Goal: Communication & Community: Answer question/provide support

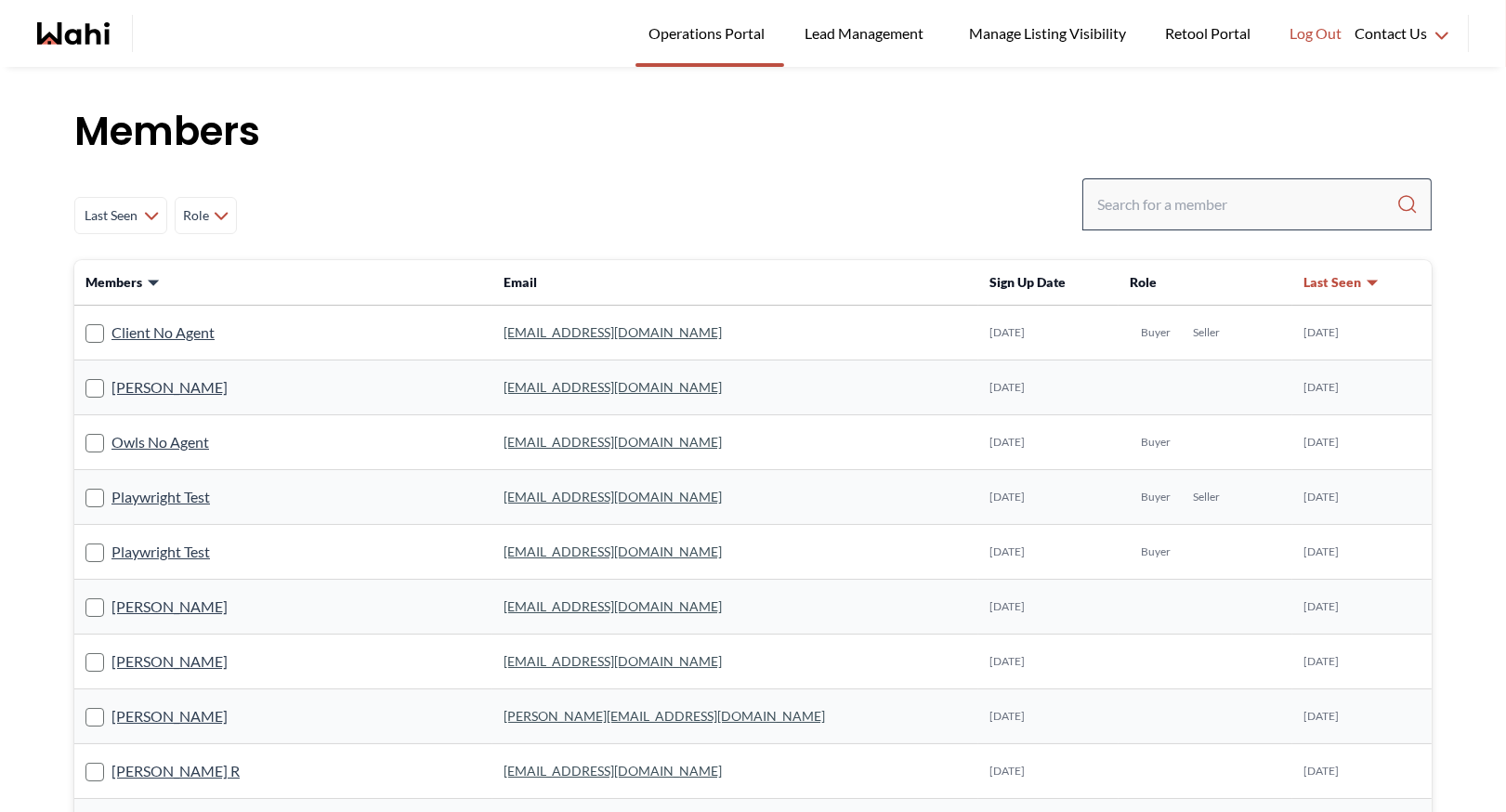
click at [1128, 194] on input "Search input" at bounding box center [1246, 204] width 299 height 33
type input "[PERSON_NAME]"
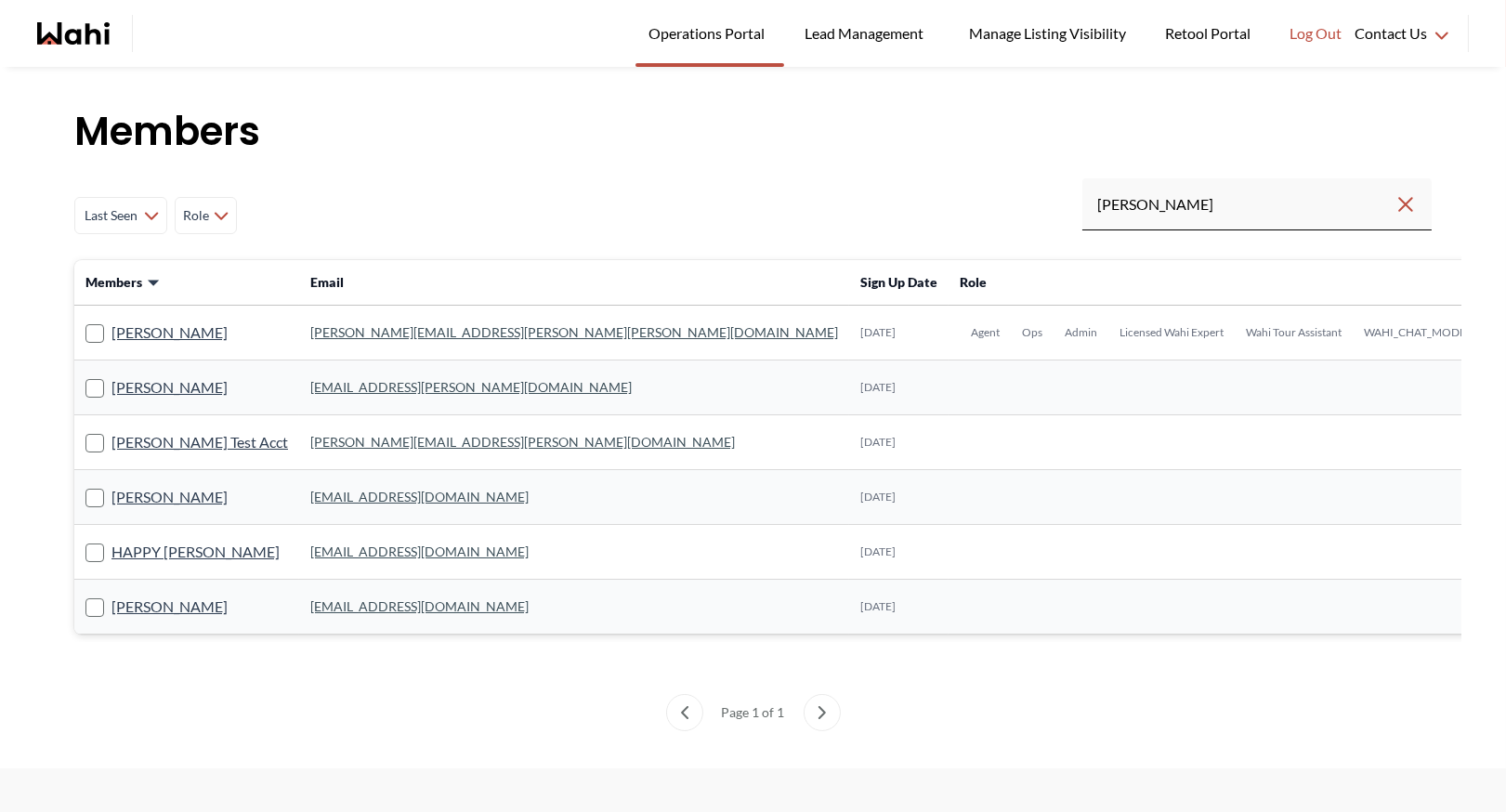
click at [365, 329] on link "[PERSON_NAME][EMAIL_ADDRESS][PERSON_NAME][PERSON_NAME][DOMAIN_NAME]" at bounding box center [574, 332] width 528 height 16
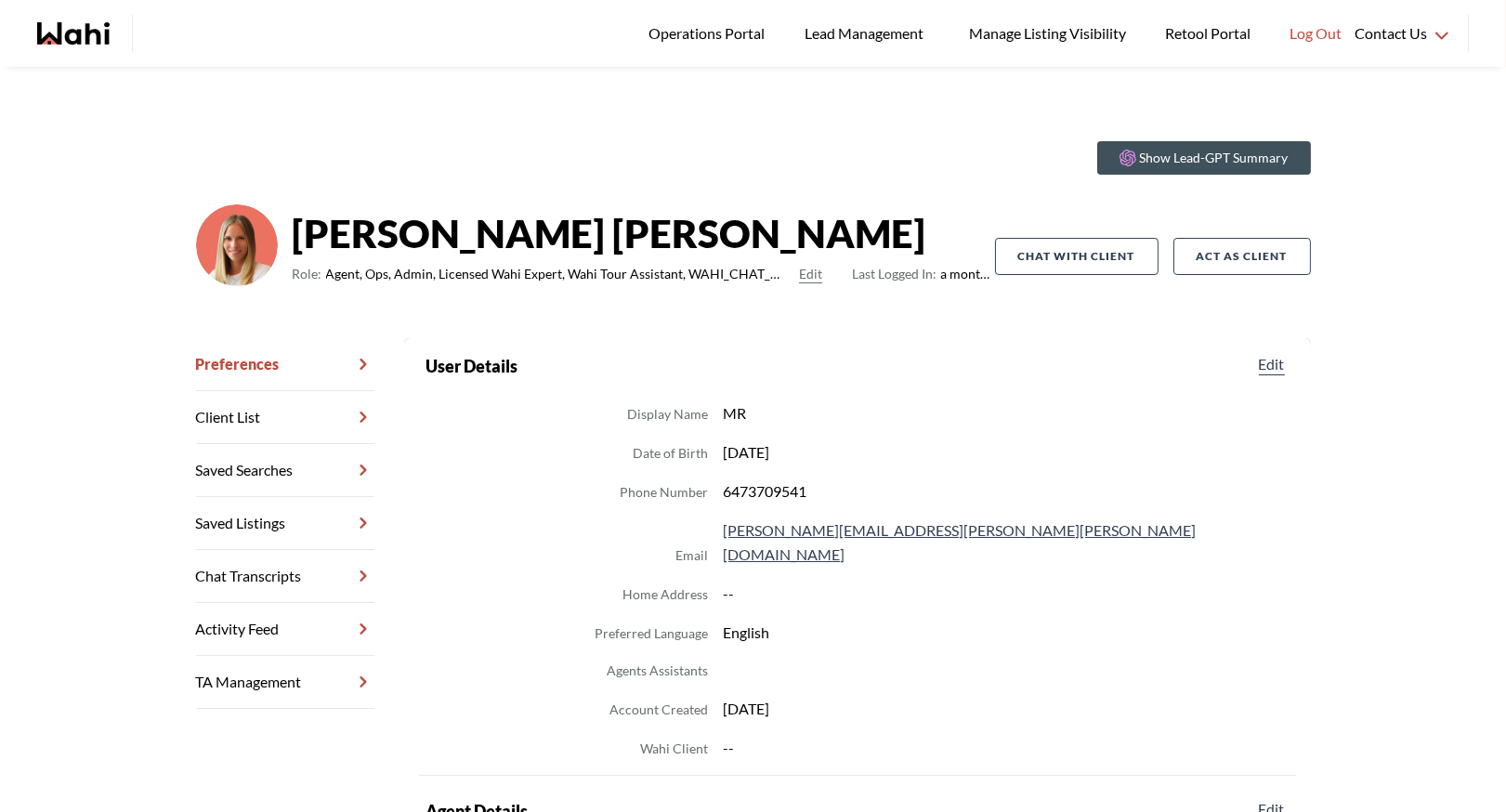
click at [278, 583] on link "Chat Transcripts" at bounding box center [285, 577] width 178 height 53
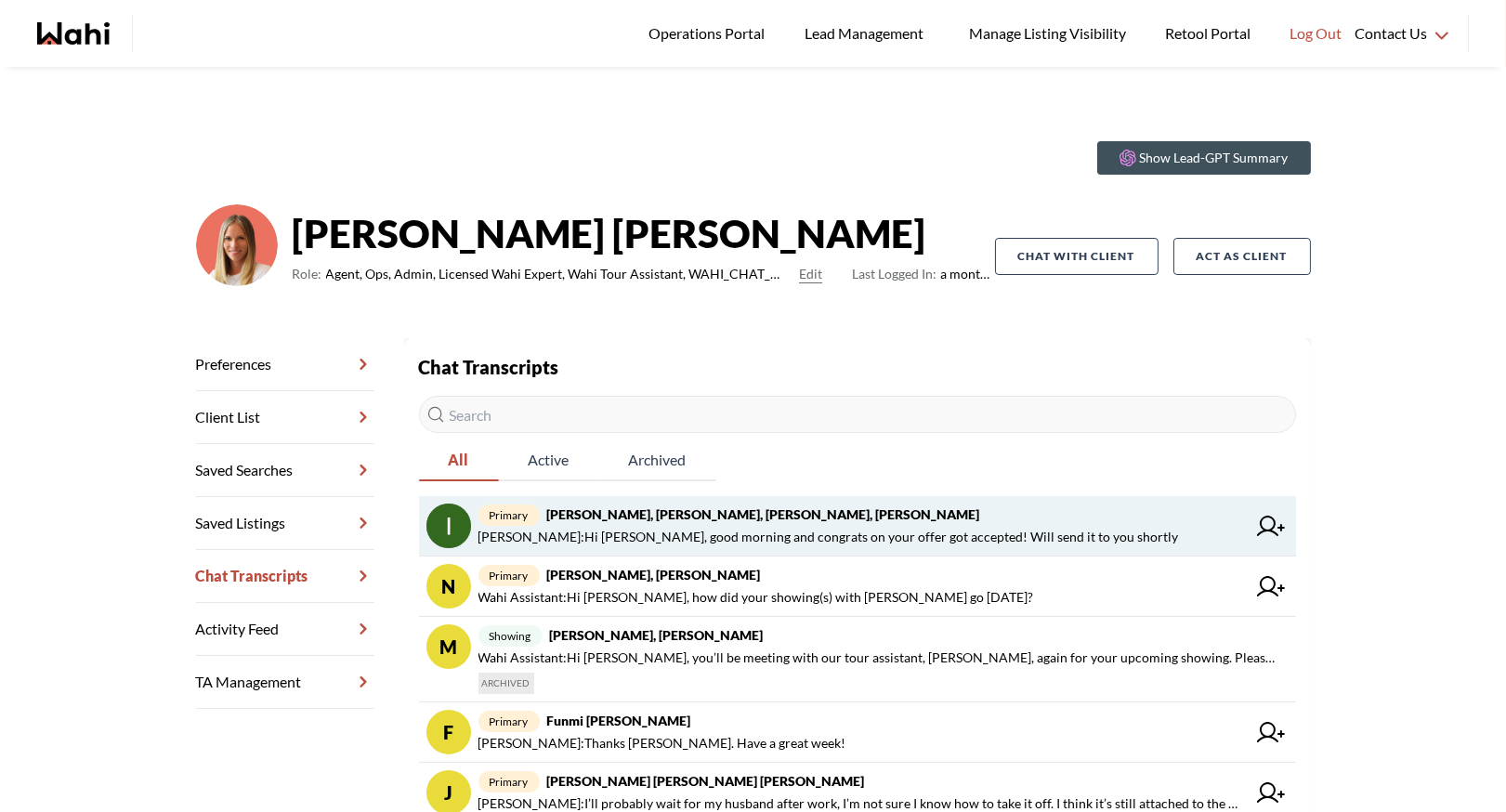
click at [634, 515] on strong "[PERSON_NAME], [PERSON_NAME], [PERSON_NAME], [PERSON_NAME]" at bounding box center [763, 514] width 433 height 16
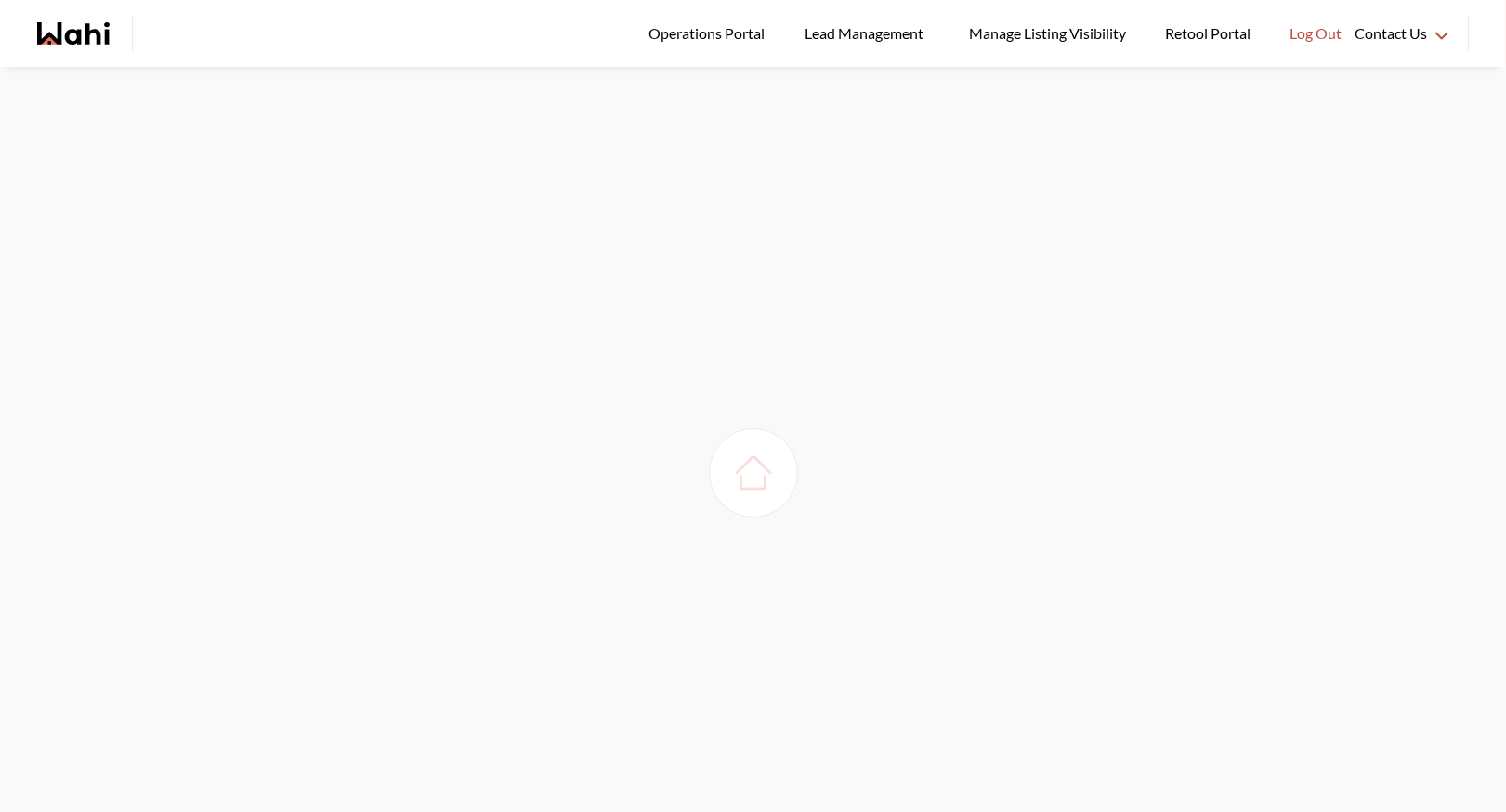
click at [743, 450] on img at bounding box center [753, 472] width 52 height 52
click at [703, 35] on span "Operations Portal" at bounding box center [709, 33] width 122 height 24
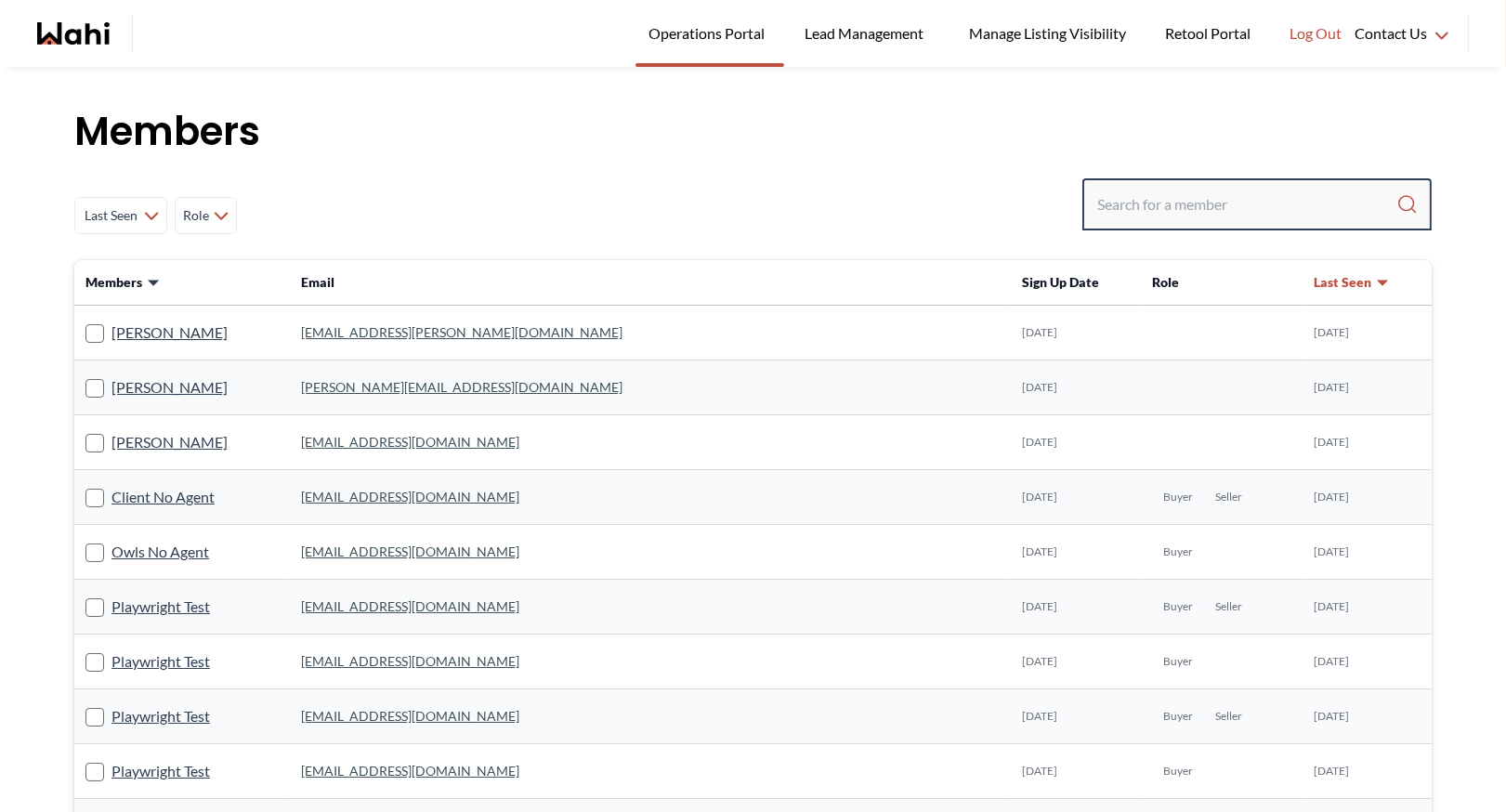
click at [1137, 211] on input "Search input" at bounding box center [1246, 204] width 299 height 33
type input "[PERSON_NAME]"
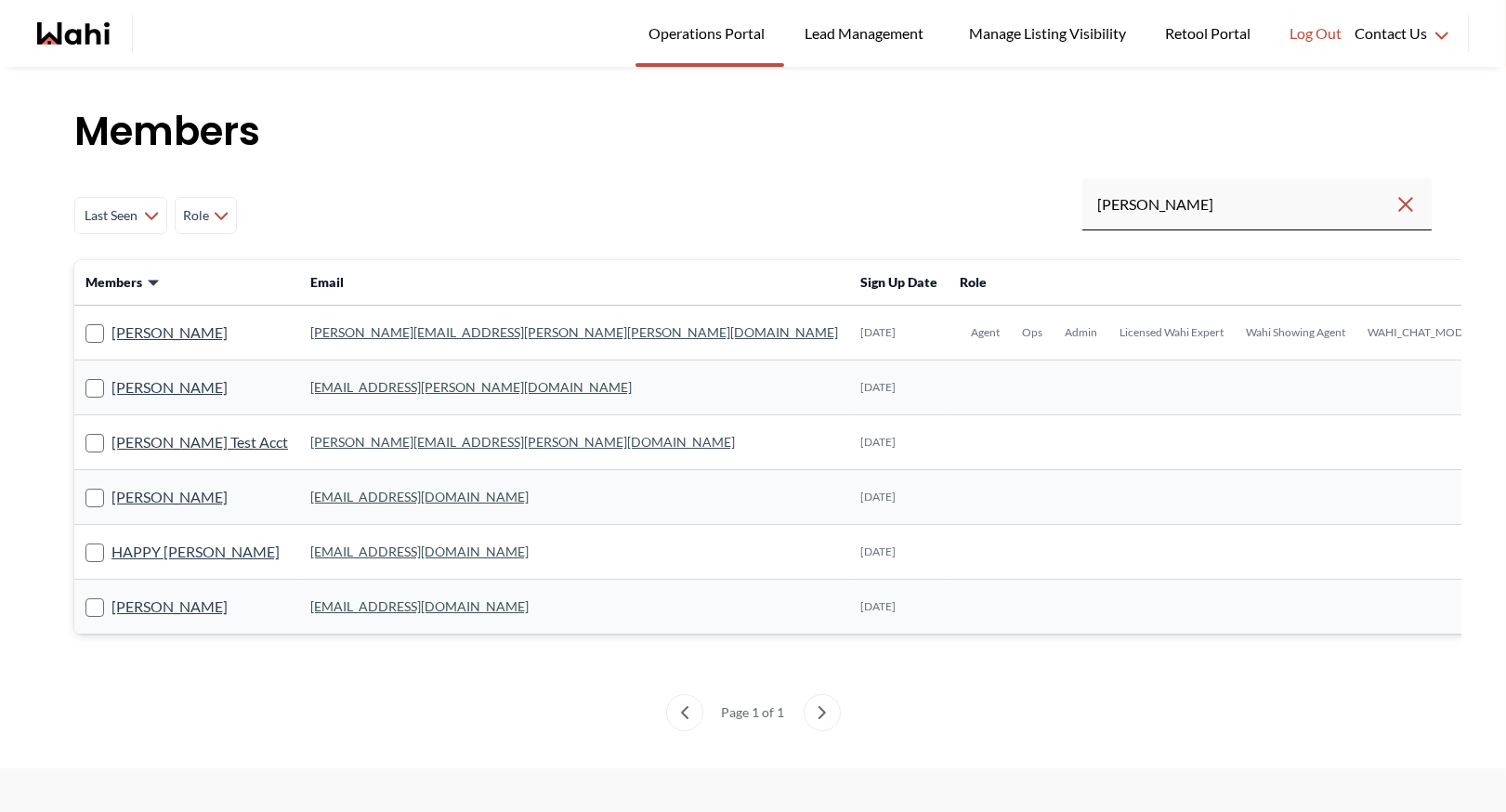
click at [366, 333] on link "[PERSON_NAME][EMAIL_ADDRESS][PERSON_NAME][PERSON_NAME][DOMAIN_NAME]" at bounding box center [574, 332] width 528 height 16
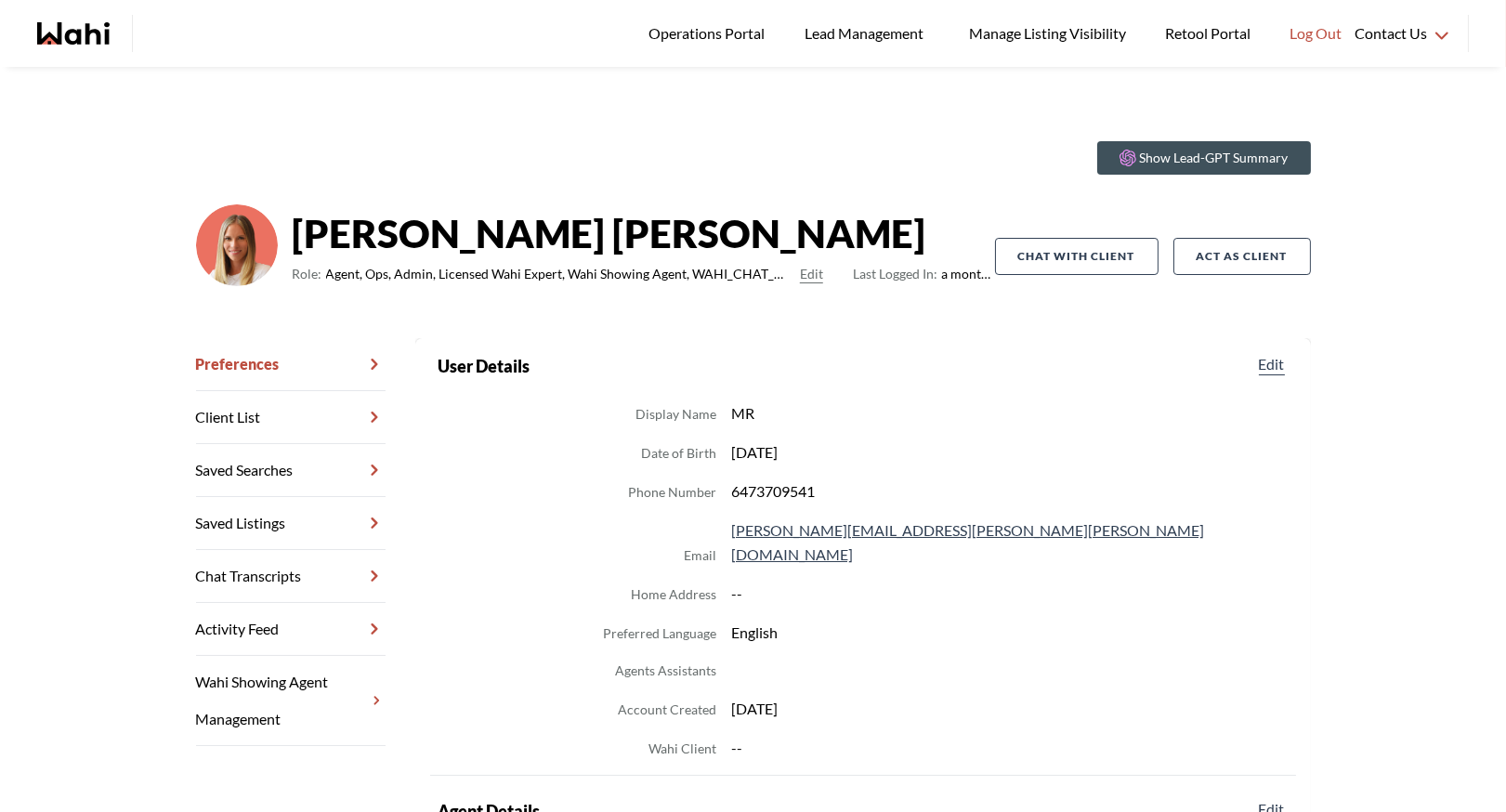
click at [273, 576] on link "Chat Transcripts" at bounding box center [291, 577] width 190 height 53
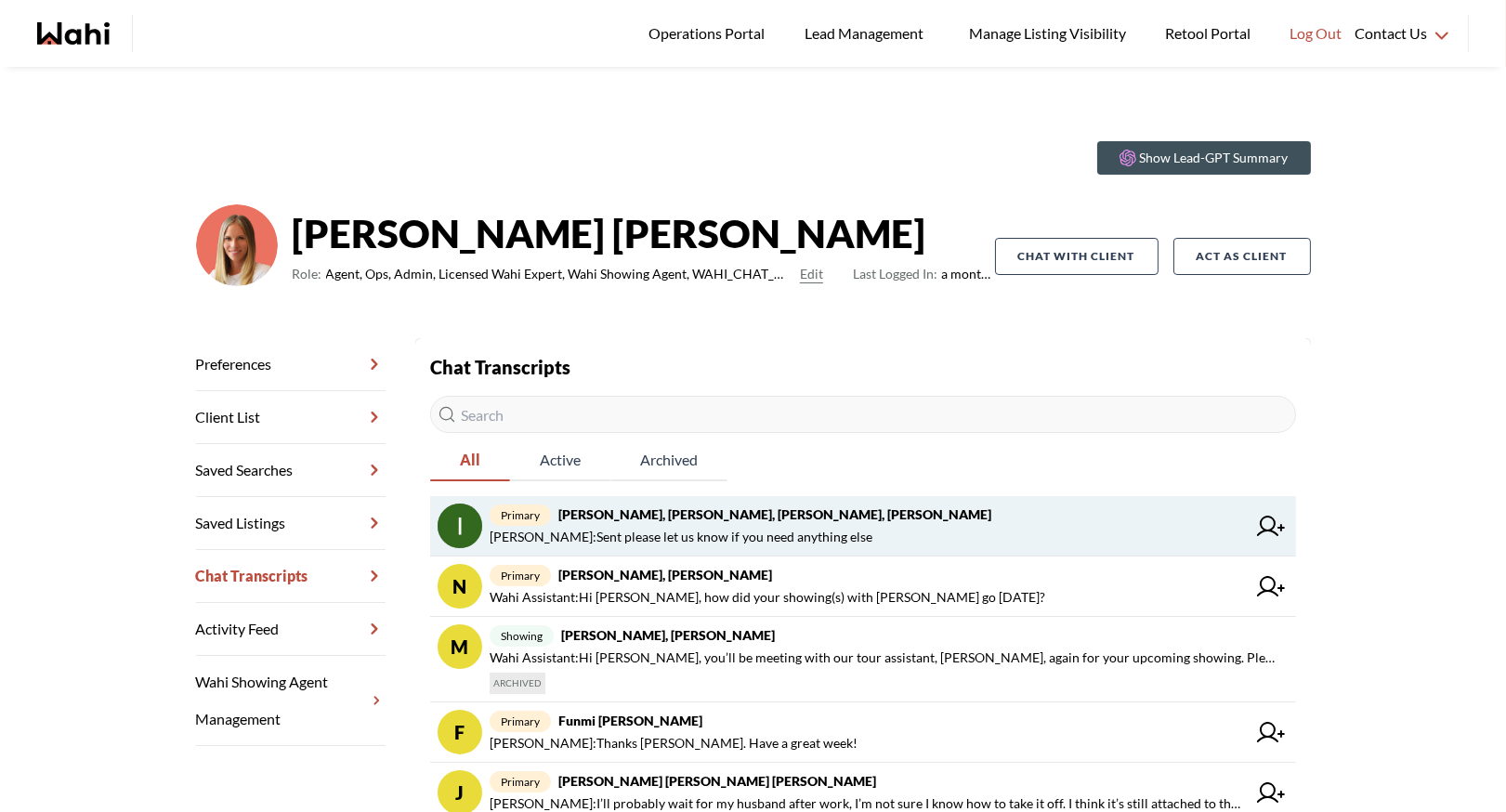
click at [796, 517] on strong "[PERSON_NAME], [PERSON_NAME], [PERSON_NAME], [PERSON_NAME]" at bounding box center [774, 514] width 433 height 16
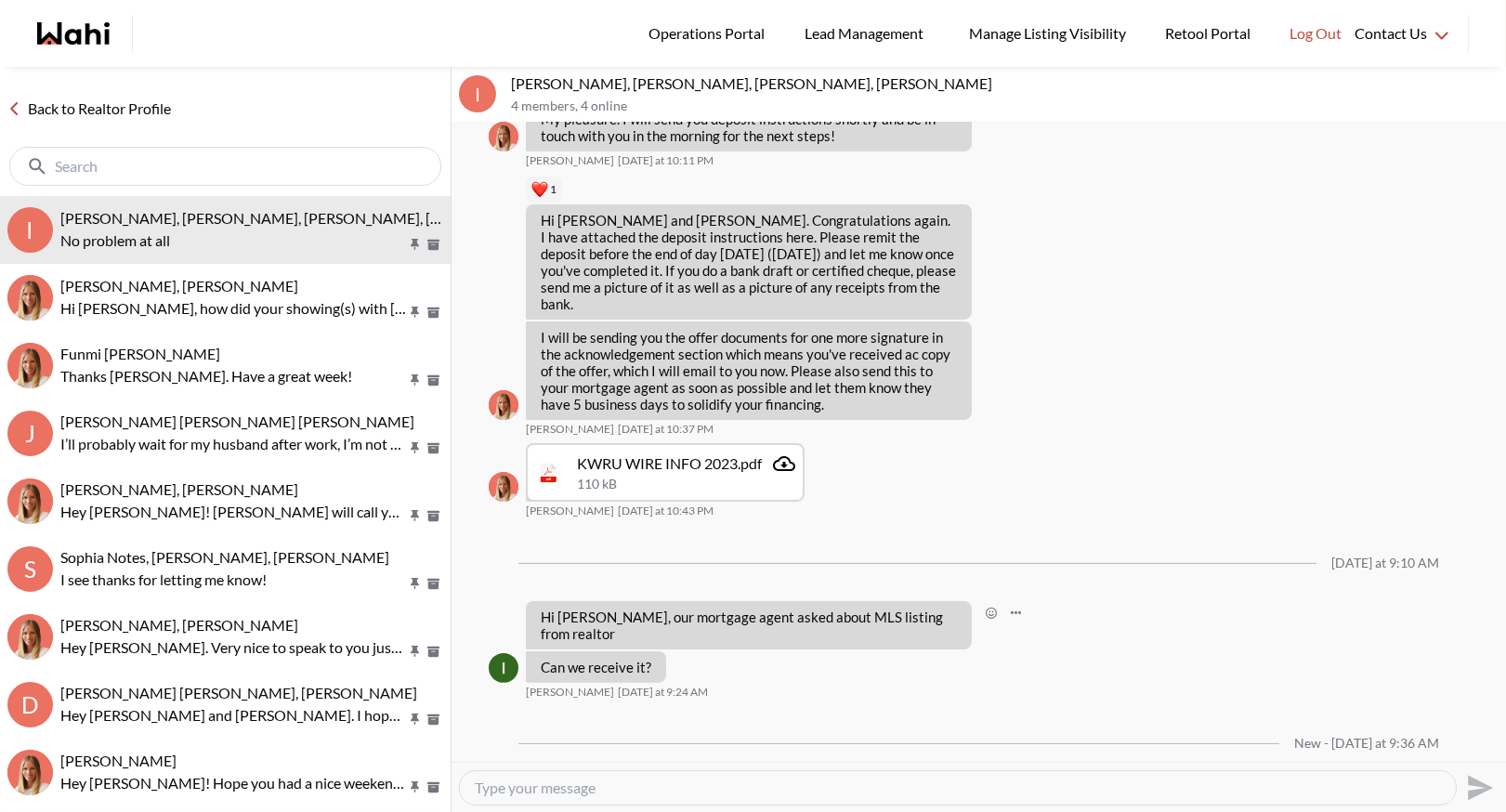
scroll to position [1375, 0]
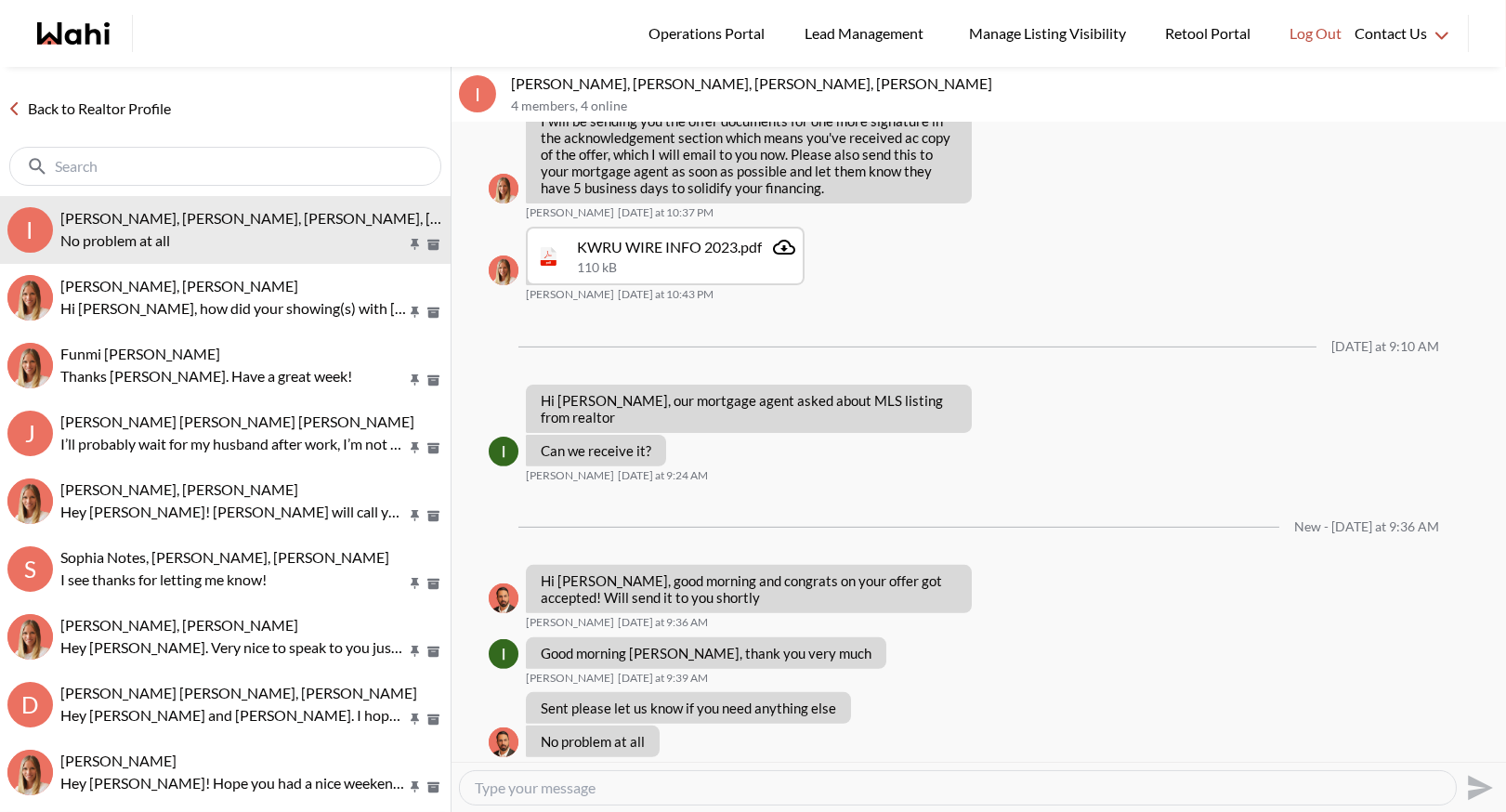
click at [581, 796] on textarea "Type your message" at bounding box center [958, 787] width 966 height 19
